Goal: Find specific page/section: Find specific page/section

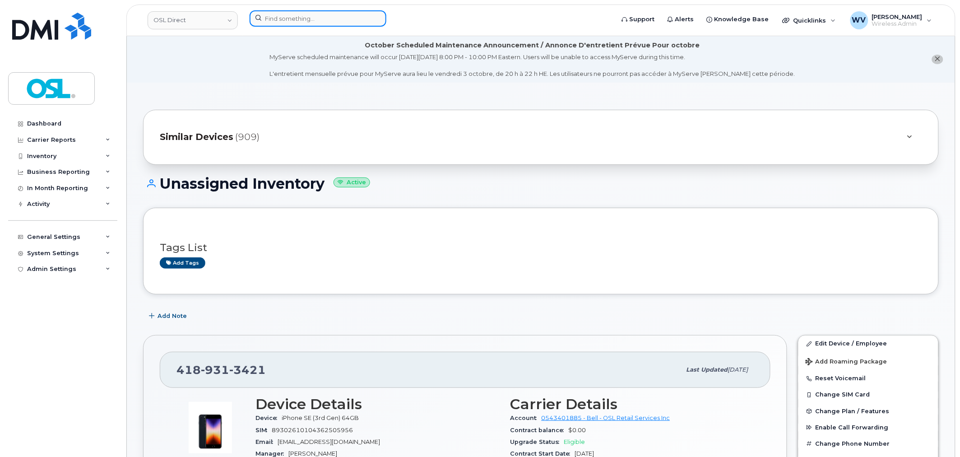
click at [279, 21] on input at bounding box center [318, 18] width 137 height 16
paste input "4189313421"
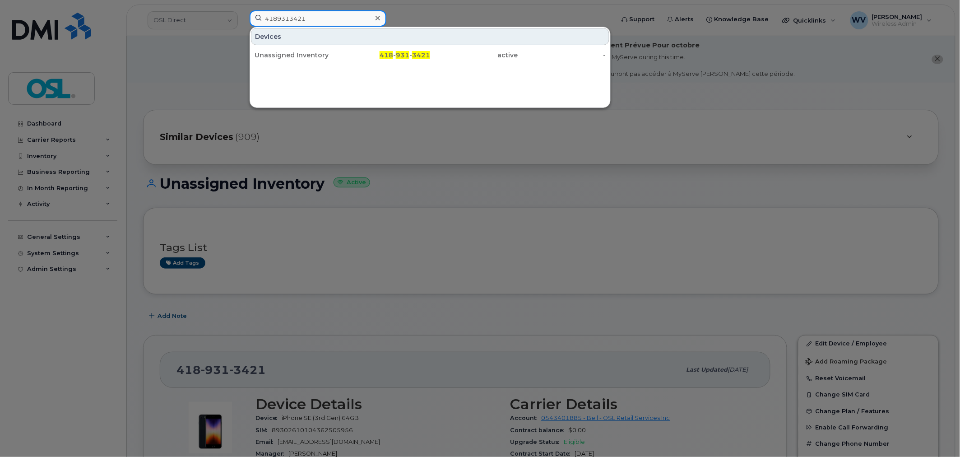
type input "4189313421"
click at [281, 243] on div at bounding box center [480, 228] width 960 height 457
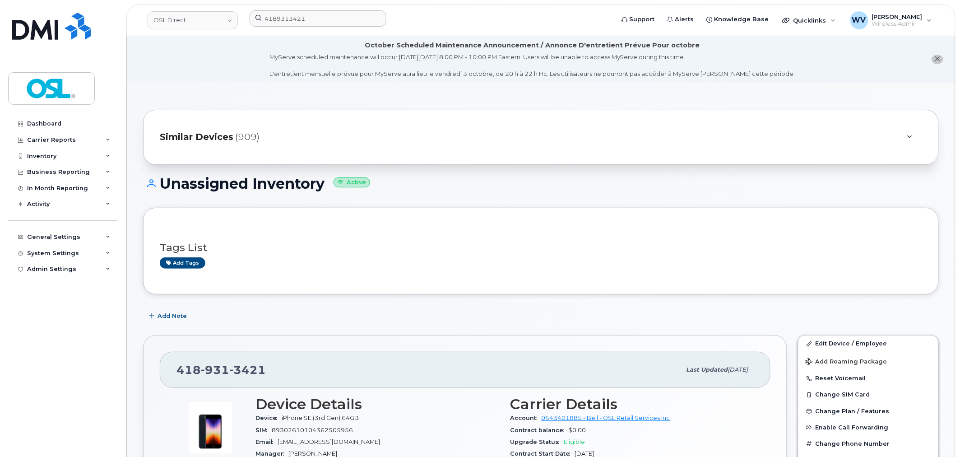
drag, startPoint x: 234, startPoint y: 383, endPoint x: 232, endPoint y: 376, distance: 7.3
click at [232, 381] on div "418 931 3421 Last updated Sep 24, 2025" at bounding box center [465, 370] width 611 height 36
click at [232, 376] on span "3421" at bounding box center [247, 370] width 37 height 14
copy span "418 931 3421"
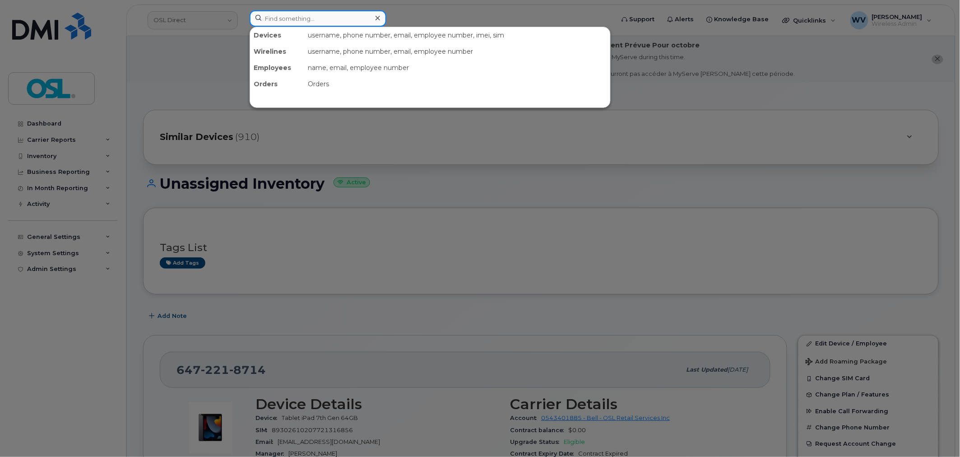
click at [288, 25] on input at bounding box center [318, 18] width 137 height 16
paste input "9024717524"
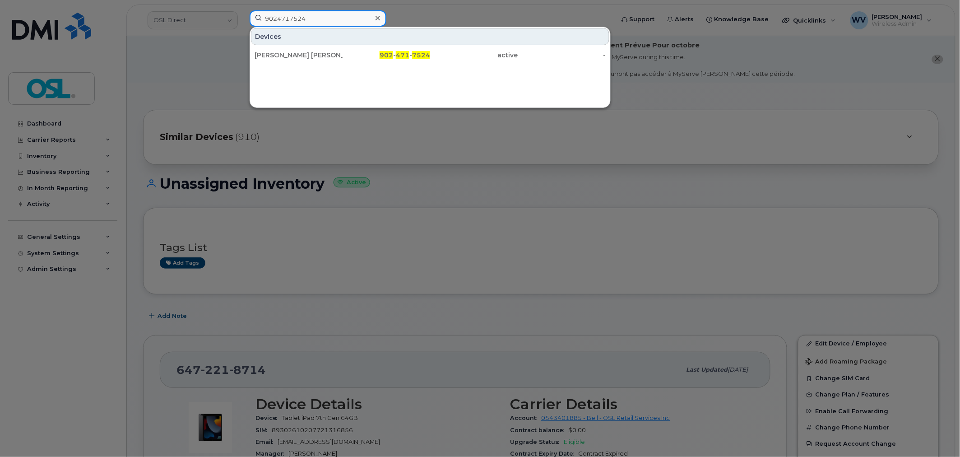
click at [326, 17] on input "9024717524" at bounding box center [318, 18] width 137 height 16
paste input "7824091955"
click at [313, 19] on input "7824091955" at bounding box center [318, 18] width 137 height 16
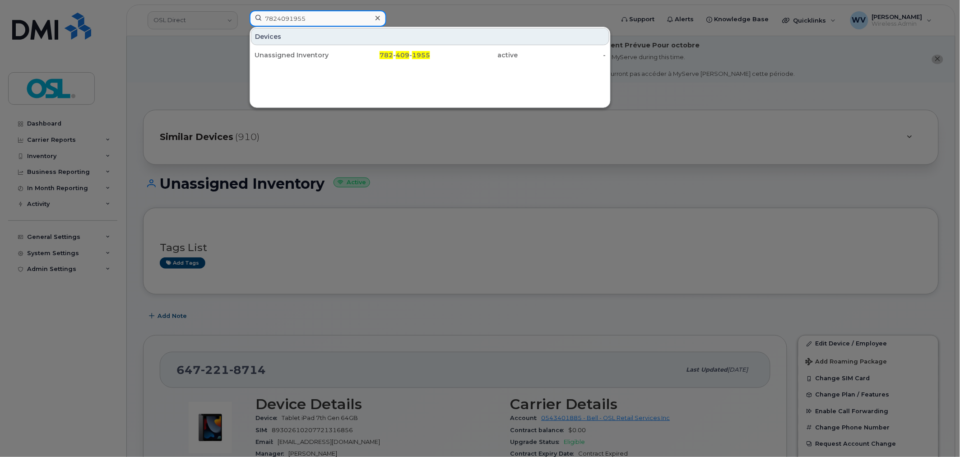
click at [313, 19] on input "7824091955" at bounding box center [318, 18] width 137 height 16
paste input "6412862"
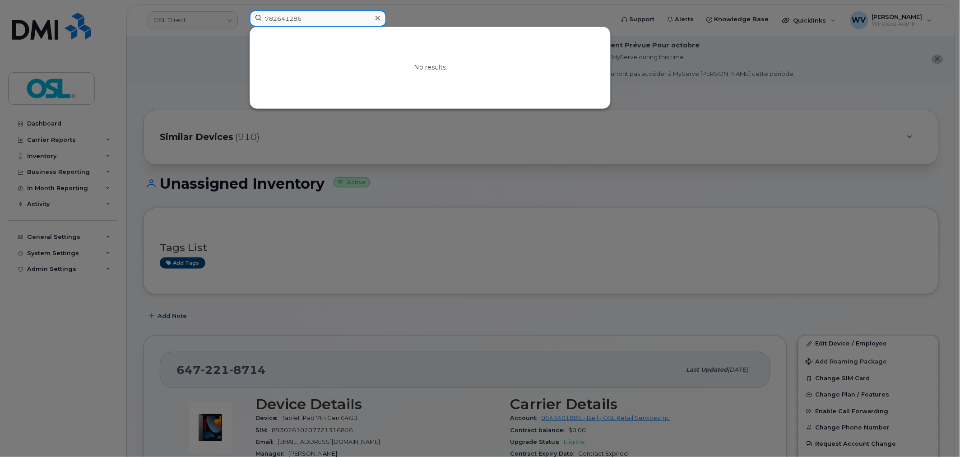
paste input "2"
click at [357, 19] on input "7826412862" at bounding box center [318, 18] width 137 height 16
paste input "9022296586"
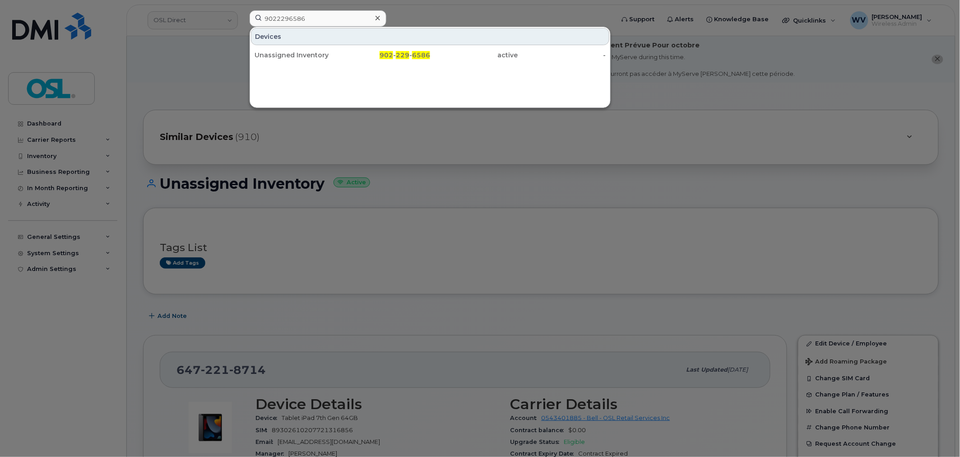
click at [299, 7] on div at bounding box center [480, 228] width 960 height 457
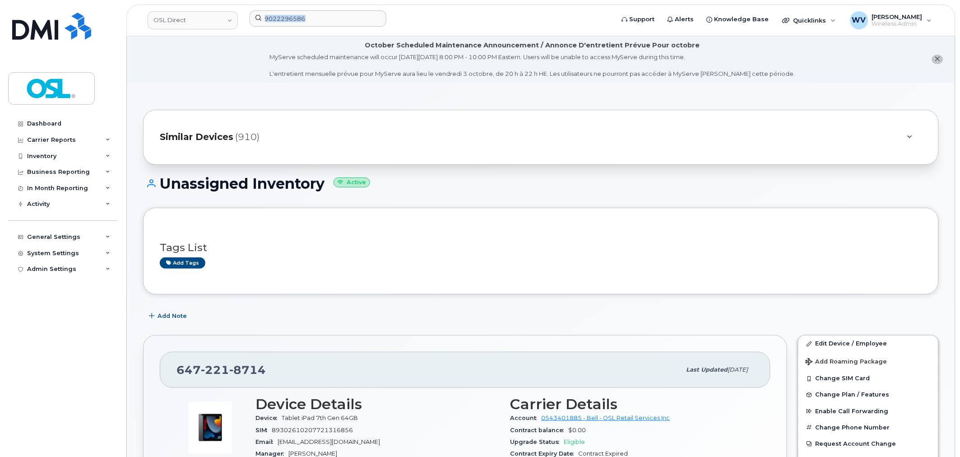
click at [299, 7] on header "OSL Direct 9022296586 Support Alerts Knowledge Base Quicklinks Suspend / Cancel…" at bounding box center [540, 21] width 829 height 32
click at [298, 18] on input "9022296586" at bounding box center [318, 18] width 137 height 16
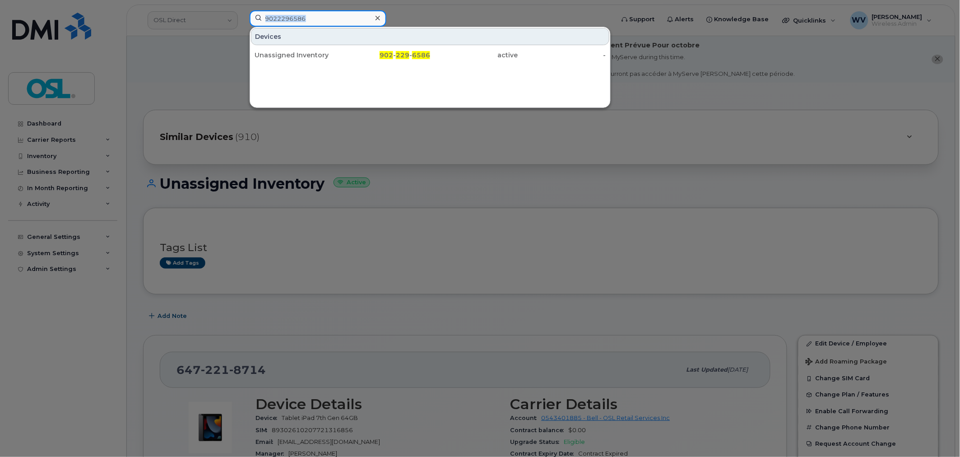
click at [298, 18] on input "9022296586" at bounding box center [318, 18] width 137 height 16
click at [307, 17] on input "9022296586" at bounding box center [318, 18] width 137 height 16
click at [308, 17] on input "9022296586" at bounding box center [318, 18] width 137 height 16
paste input "56531"
click at [296, 16] on input "9022256531" at bounding box center [318, 18] width 137 height 16
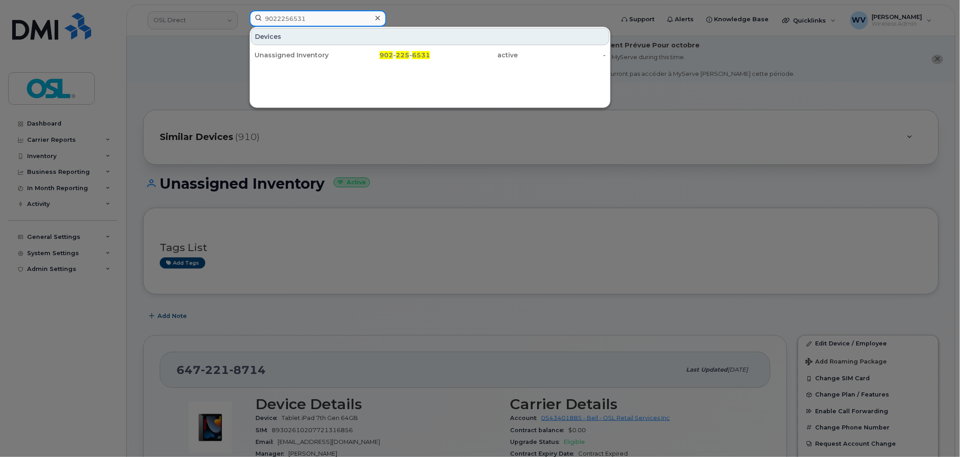
click at [296, 16] on input "9022256531" at bounding box center [318, 18] width 137 height 16
paste input "782377187"
click at [328, 26] on input "7823771871" at bounding box center [318, 18] width 137 height 16
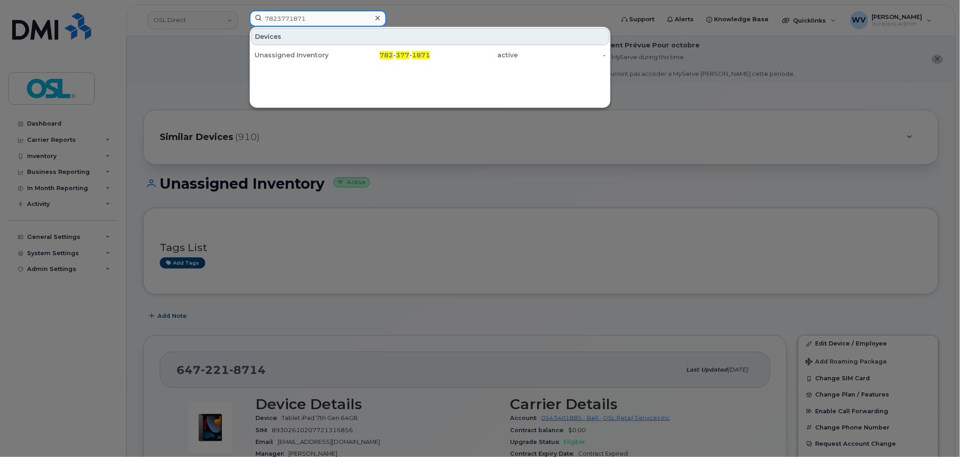
paste input "6406033"
click at [303, 13] on input "782640603" at bounding box center [318, 18] width 137 height 16
paste input "5720"
click at [299, 14] on input "7826405720" at bounding box center [318, 18] width 137 height 16
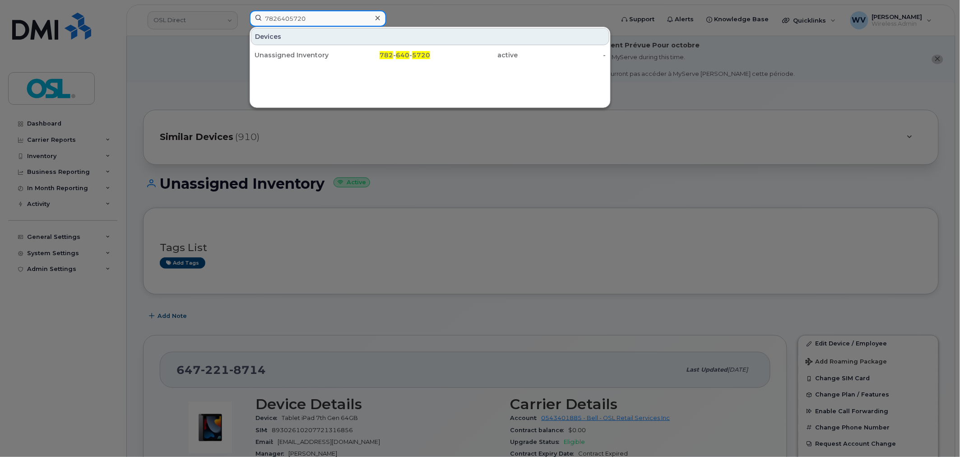
click at [299, 14] on input "7826405720" at bounding box center [318, 18] width 137 height 16
paste input "3776718"
click at [325, 24] on input "7823776718" at bounding box center [318, 18] width 137 height 16
click at [324, 23] on input "7823776718" at bounding box center [318, 18] width 137 height 16
paste input "7824091955"
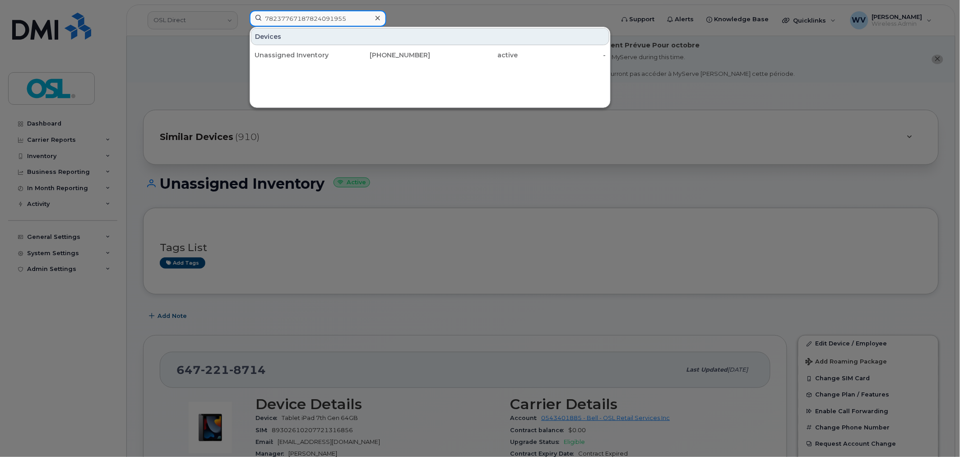
paste input
click at [332, 23] on input "7824091955" at bounding box center [318, 18] width 137 height 16
paste input "6412862"
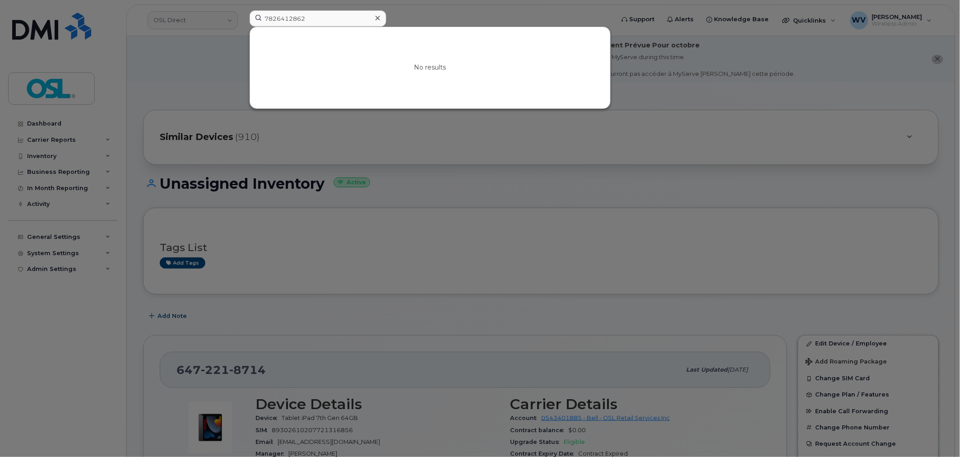
click at [341, 7] on div at bounding box center [480, 228] width 960 height 457
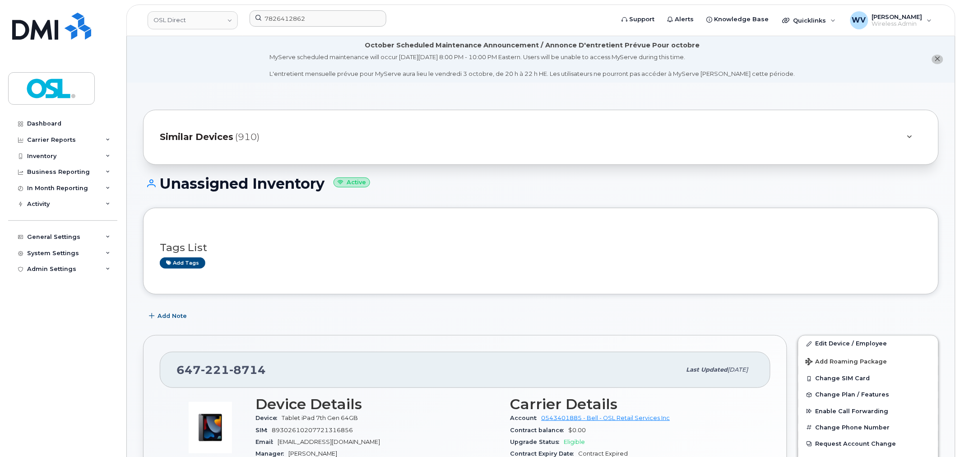
click at [334, 28] on div "7826412862" at bounding box center [428, 20] width 373 height 20
click at [333, 19] on input "7826412862" at bounding box center [318, 18] width 137 height 16
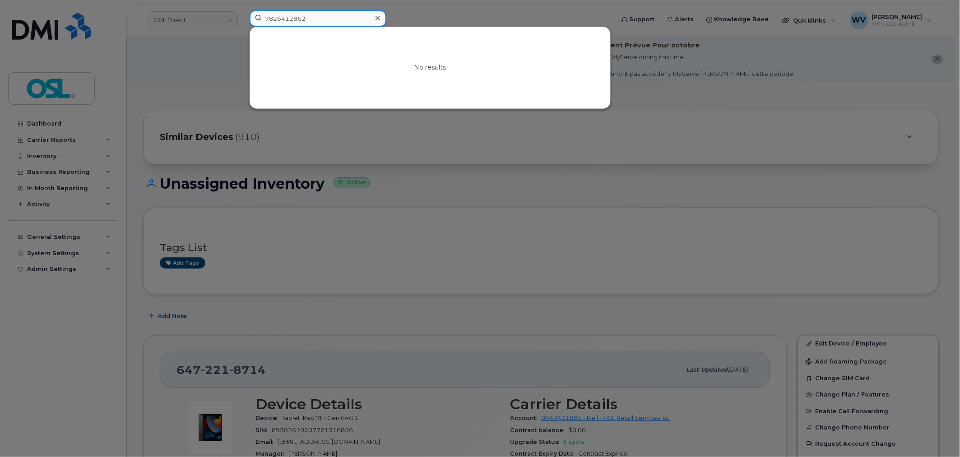
click at [332, 19] on input "7826412862" at bounding box center [318, 18] width 137 height 16
paste input "9022296586"
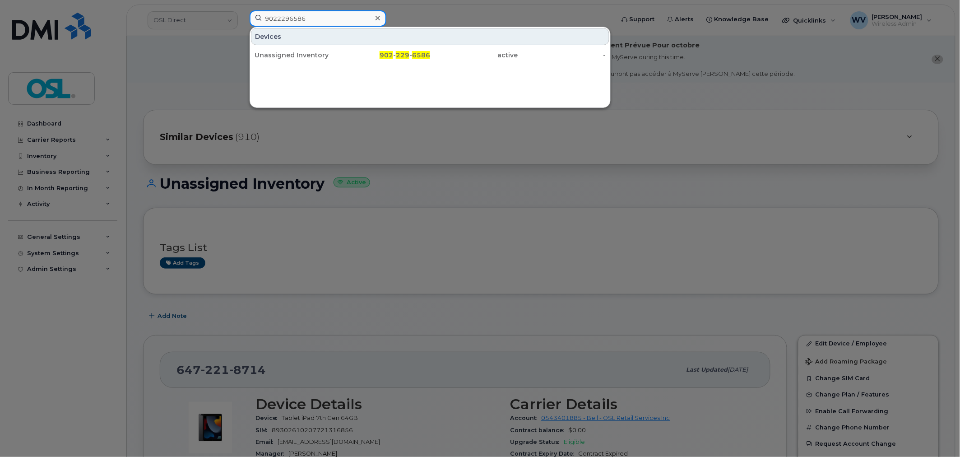
click at [348, 22] on input "9022296586" at bounding box center [318, 18] width 137 height 16
click at [346, 22] on input "9022296586" at bounding box center [318, 18] width 137 height 16
paste input "4189281915"
click at [311, 15] on input "4189281915" at bounding box center [318, 18] width 137 height 16
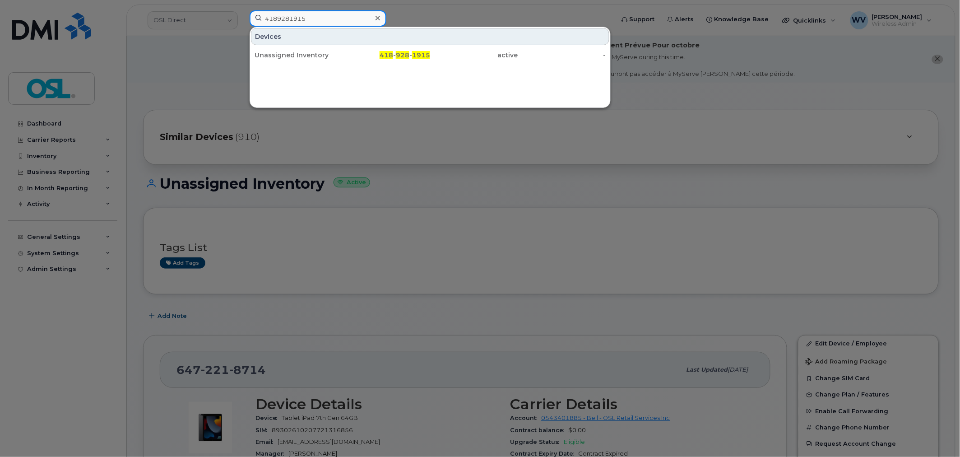
paste input "7097259380"
type input "7097259380"
click at [288, 15] on input "7097259380" at bounding box center [318, 18] width 137 height 16
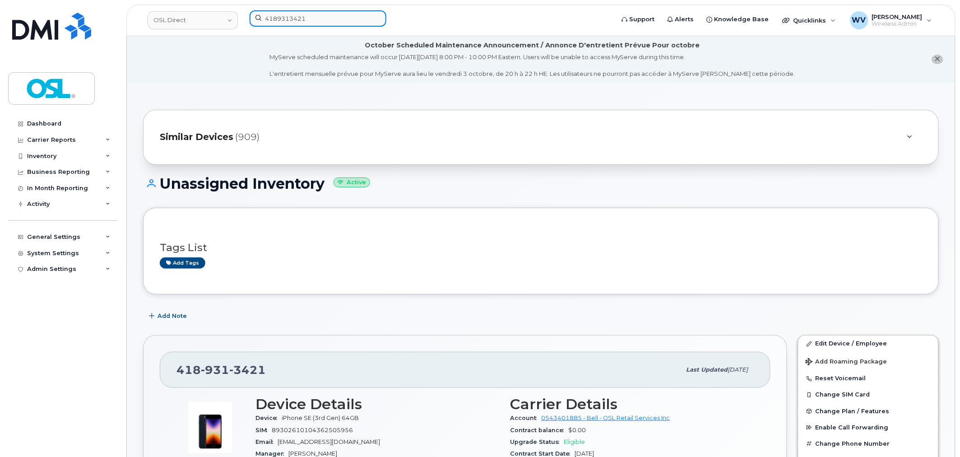
click at [290, 14] on input "4189313421" at bounding box center [318, 18] width 137 height 16
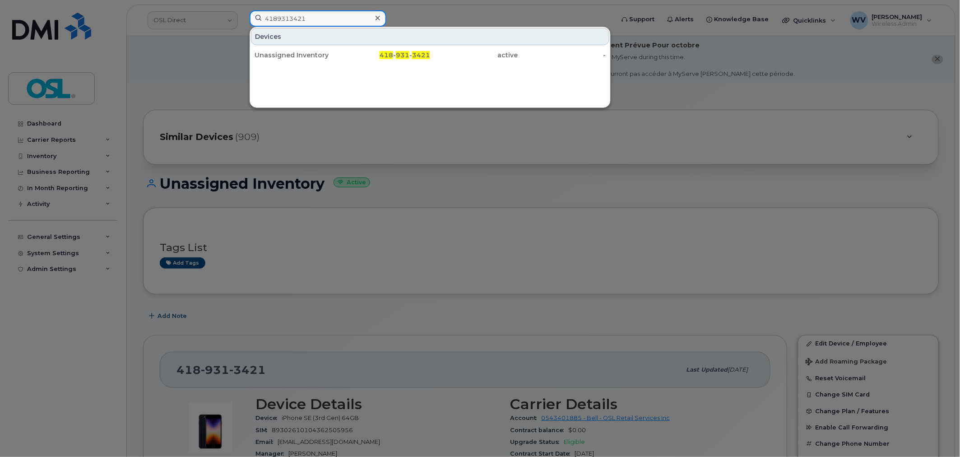
paste input "7097259380"
type input "7097259380"
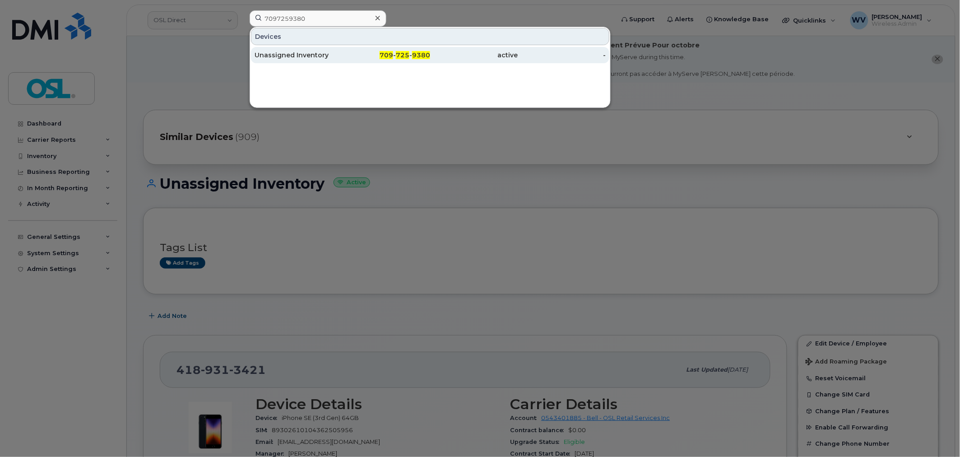
click at [311, 48] on div "Unassigned Inventory" at bounding box center [299, 55] width 88 height 16
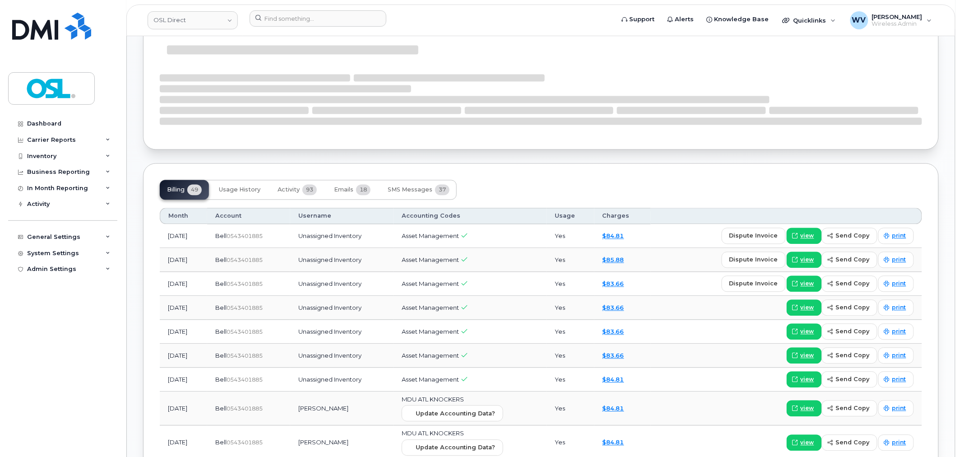
scroll to position [594, 0]
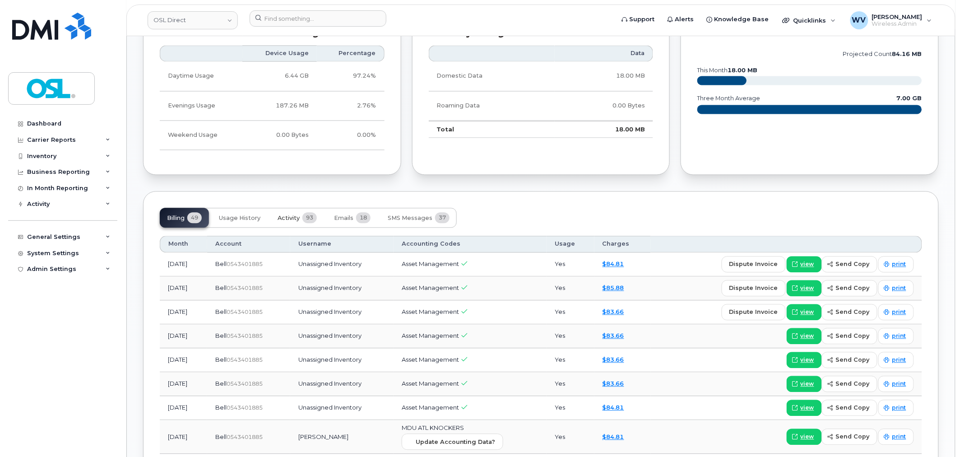
click at [292, 185] on div "Tags List Add tags Add Note 709 725 9380 Last updated Sep 03, 2025 Active Send …" at bounding box center [541, 399] width 796 height 1725
click at [296, 218] on span "Activity" at bounding box center [289, 218] width 22 height 7
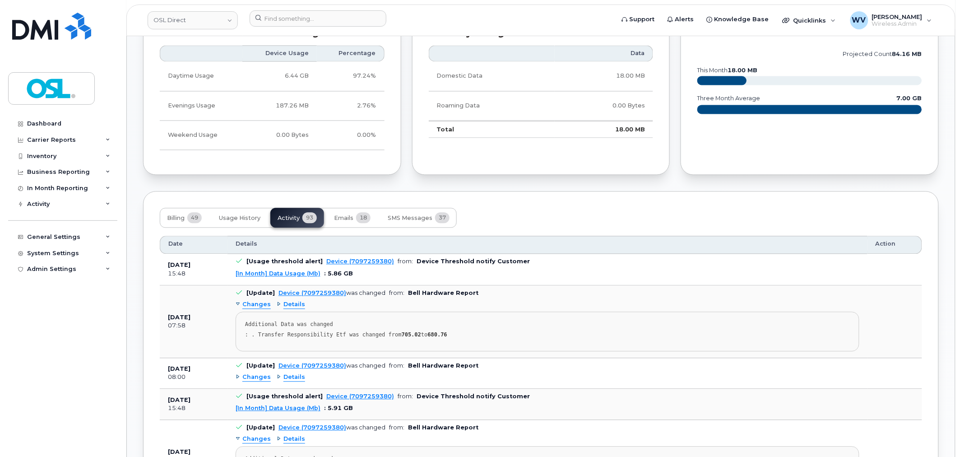
click at [268, 307] on span "Changes" at bounding box center [256, 305] width 28 height 9
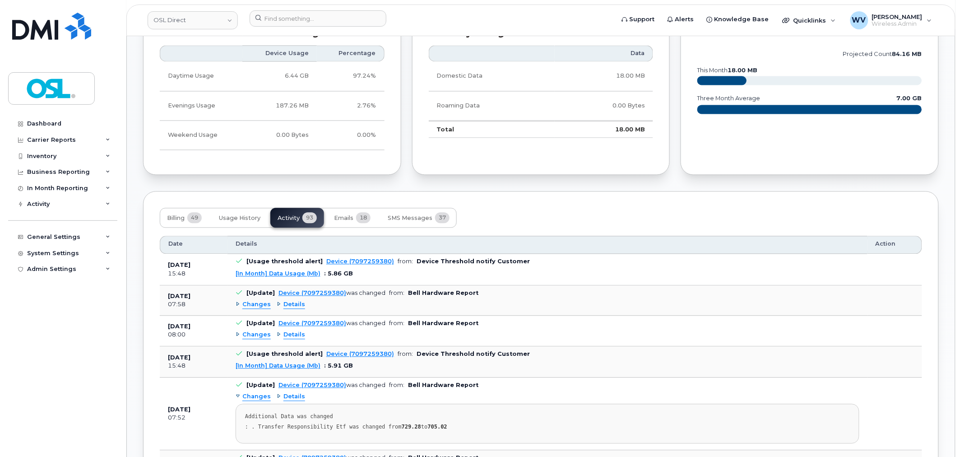
click at [267, 307] on span "Changes" at bounding box center [256, 305] width 28 height 9
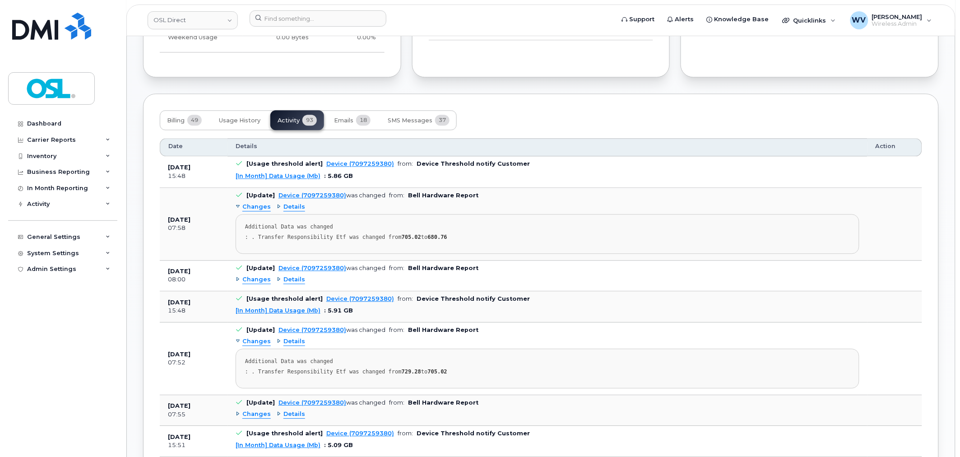
scroll to position [694, 0]
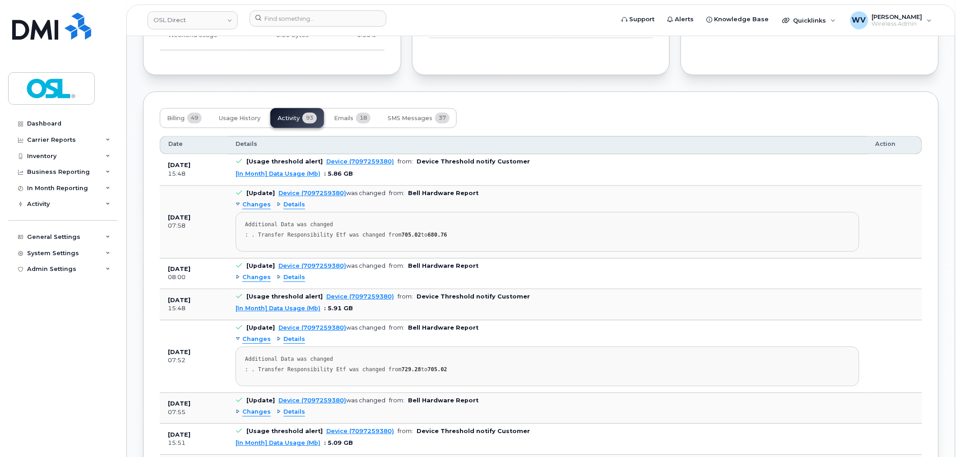
click at [258, 277] on span "Changes" at bounding box center [256, 277] width 28 height 9
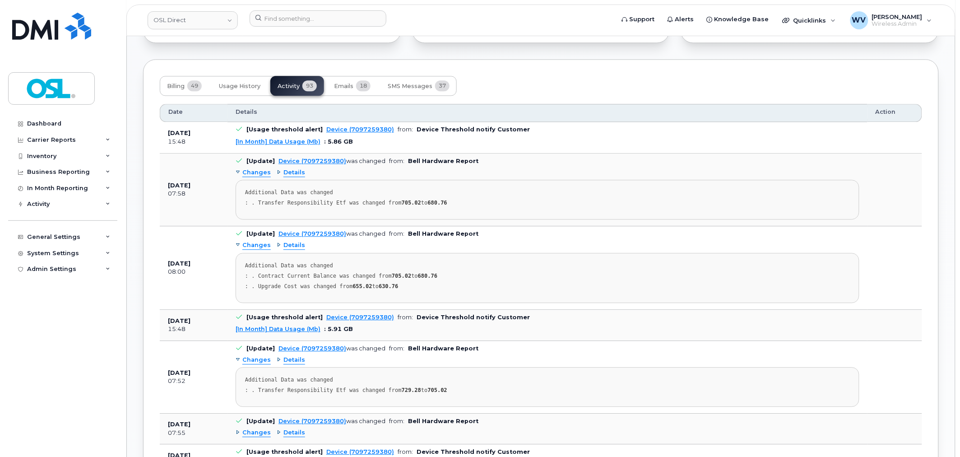
scroll to position [744, 0]
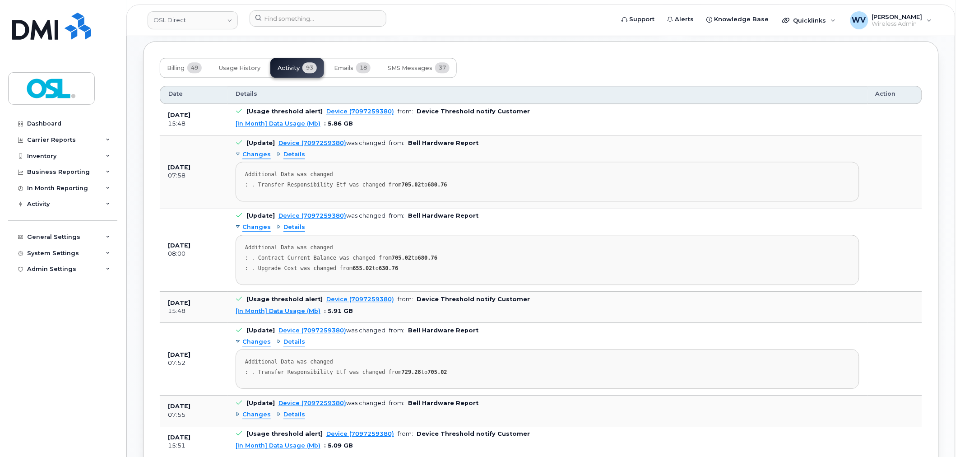
click at [297, 230] on span "Details" at bounding box center [294, 227] width 22 height 9
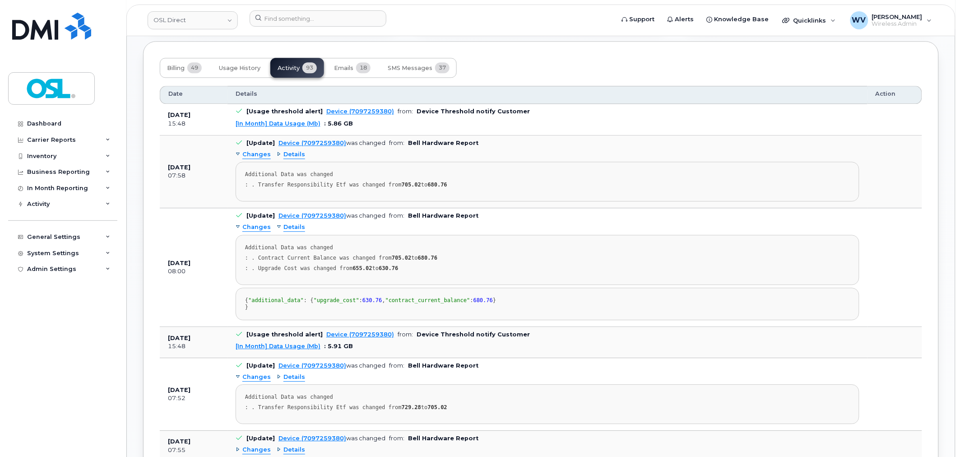
click at [297, 230] on span "Details" at bounding box center [294, 227] width 22 height 9
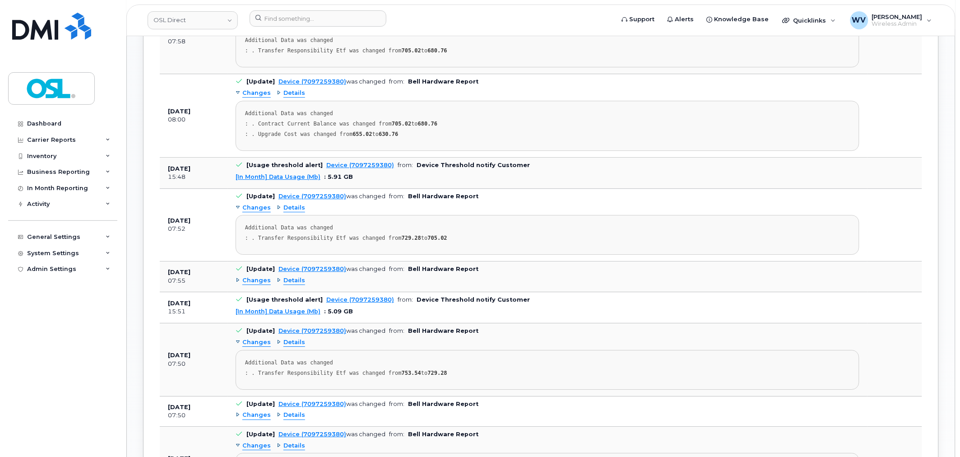
scroll to position [895, 0]
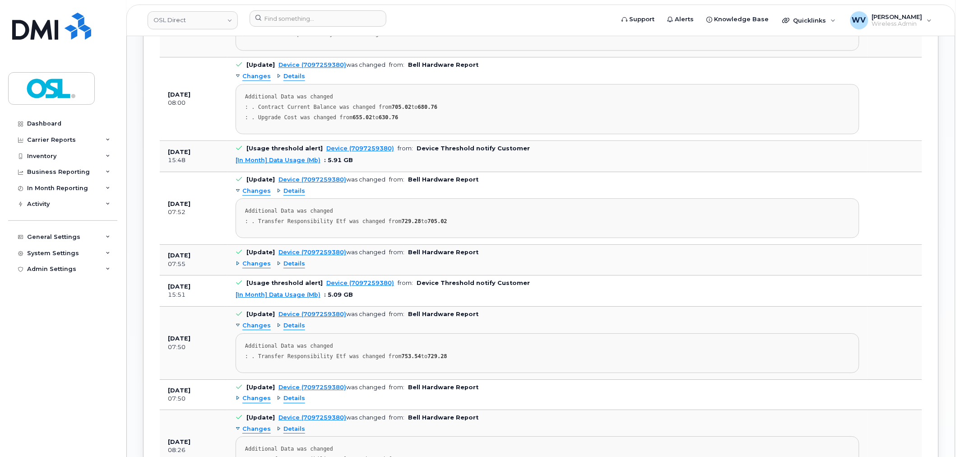
click at [250, 264] on span "Changes" at bounding box center [256, 264] width 28 height 9
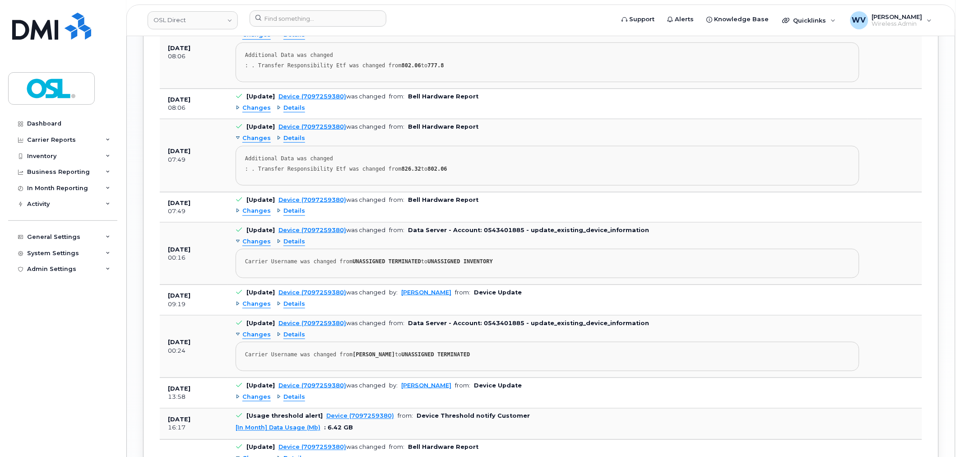
scroll to position [1446, 0]
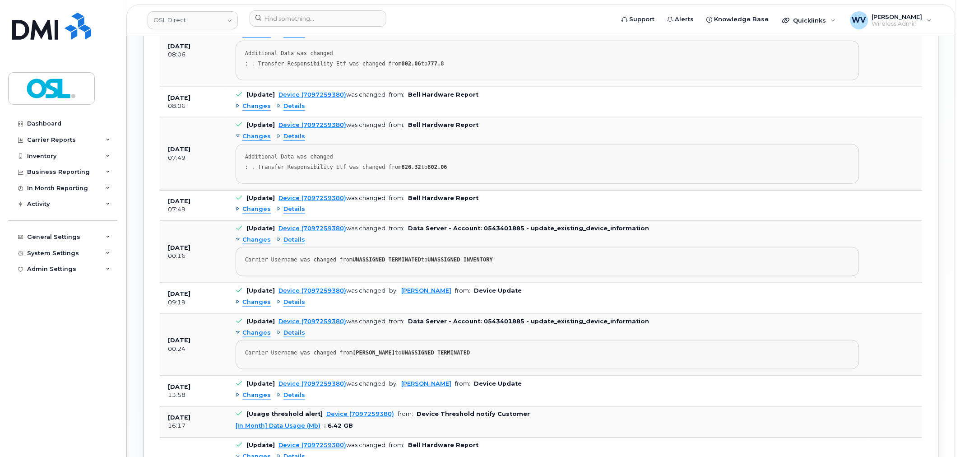
click at [262, 305] on span "Changes" at bounding box center [256, 302] width 28 height 9
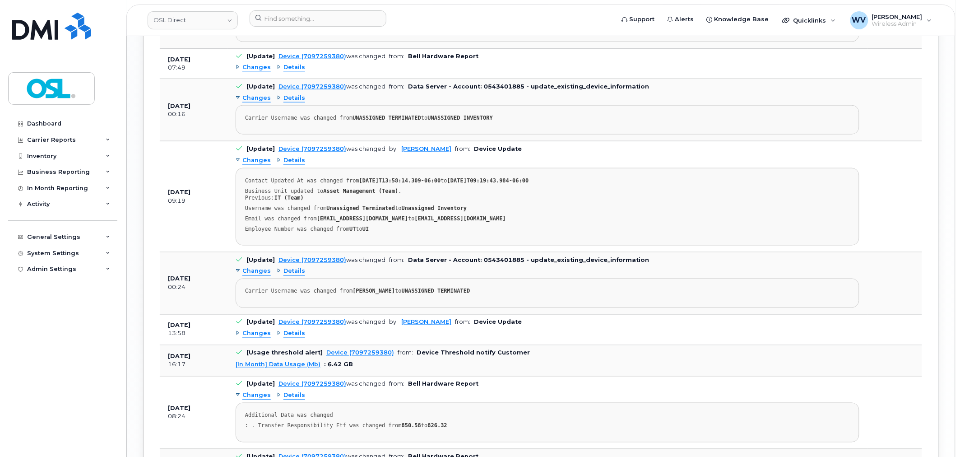
scroll to position [1597, 0]
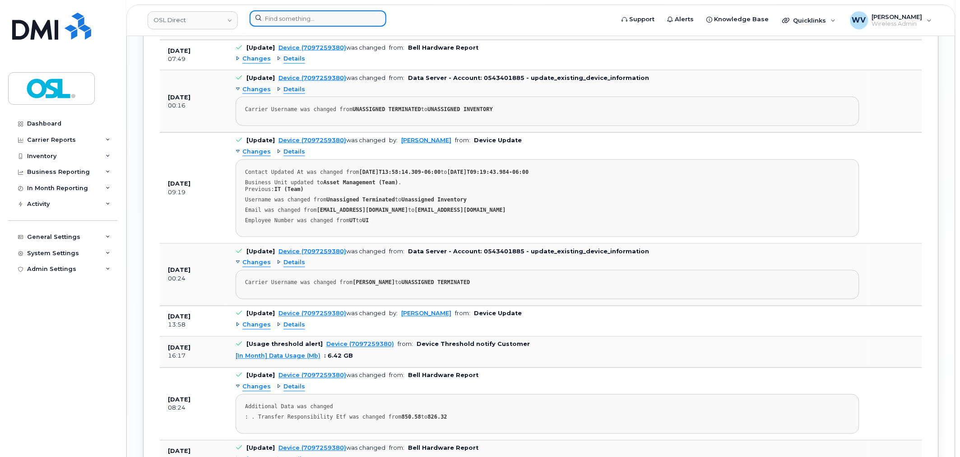
click at [327, 14] on input at bounding box center [318, 18] width 137 height 16
paste input "Jaskirat Singh"
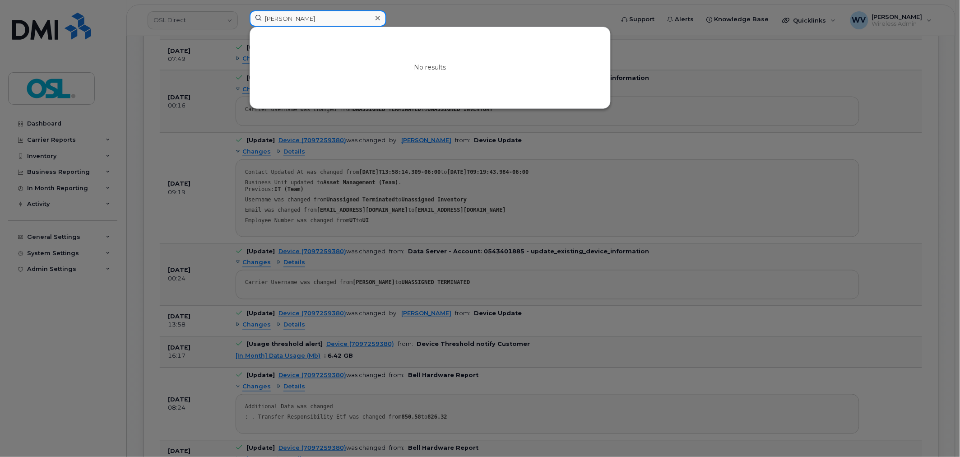
type input "Jaskirat Singh"
